Goal: Information Seeking & Learning: Learn about a topic

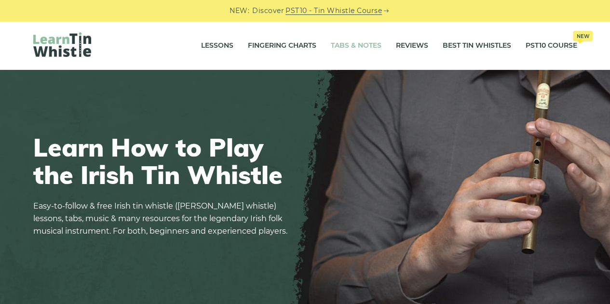
click at [371, 43] on link "Tabs & Notes" at bounding box center [356, 46] width 51 height 24
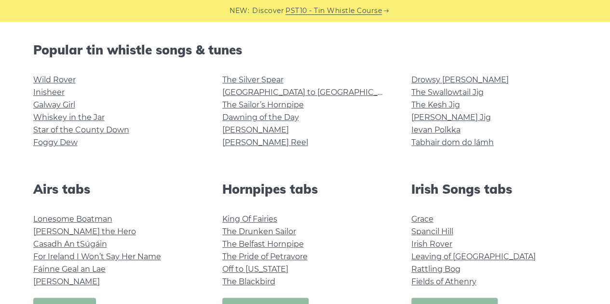
scroll to position [236, 0]
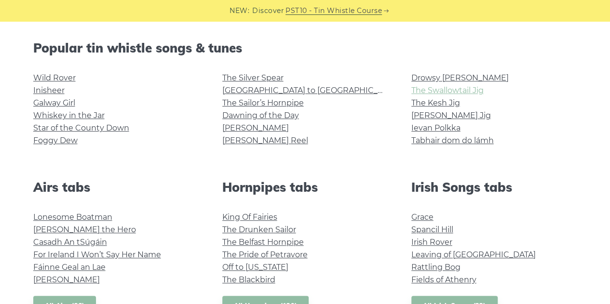
click at [470, 90] on link "The Swallowtail Jig" at bounding box center [447, 90] width 72 height 9
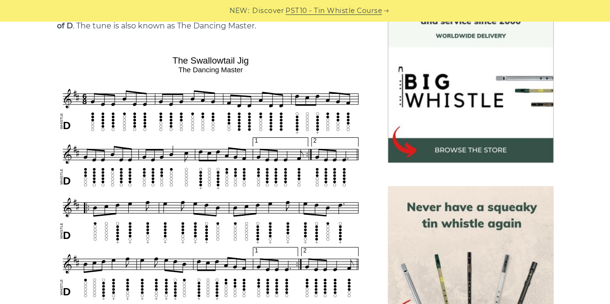
scroll to position [294, 0]
